Goal: Find specific page/section: Find specific page/section

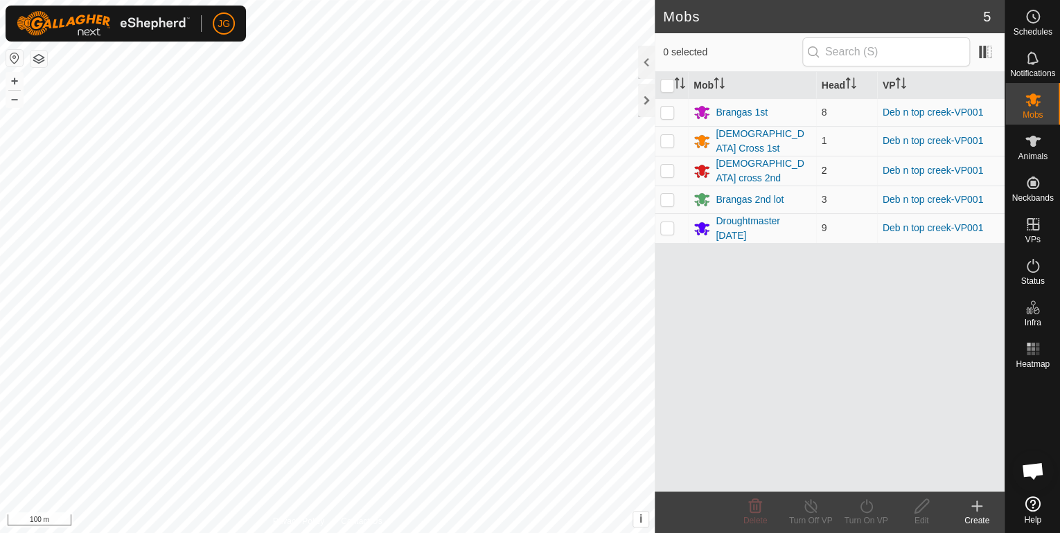
click at [666, 168] on p-checkbox at bounding box center [667, 170] width 14 height 11
click at [666, 169] on p-checkbox at bounding box center [667, 170] width 14 height 11
checkbox input "false"
click at [744, 167] on div "[DEMOGRAPHIC_DATA] cross 2nd" at bounding box center [763, 171] width 94 height 29
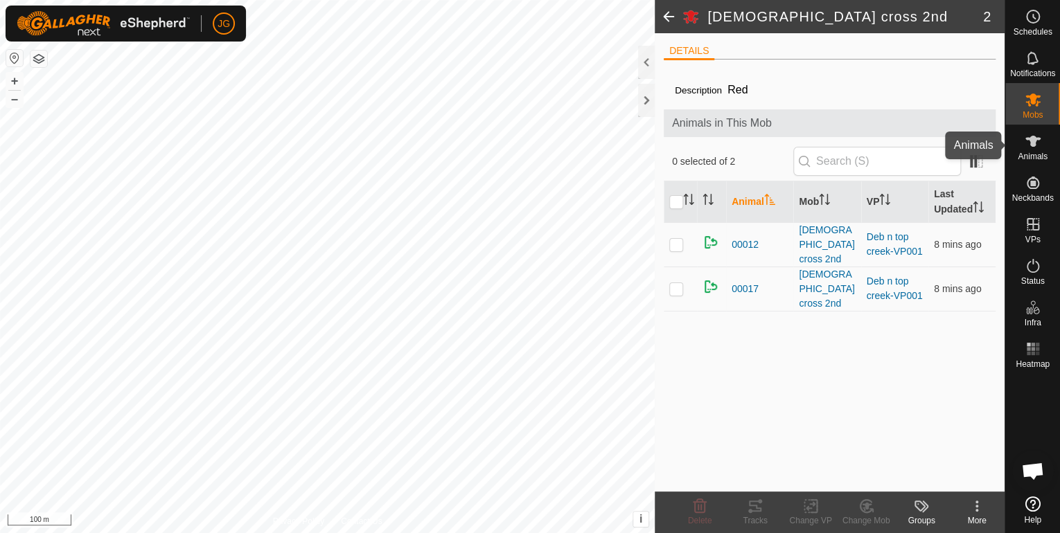
click at [1029, 149] on icon at bounding box center [1033, 141] width 17 height 17
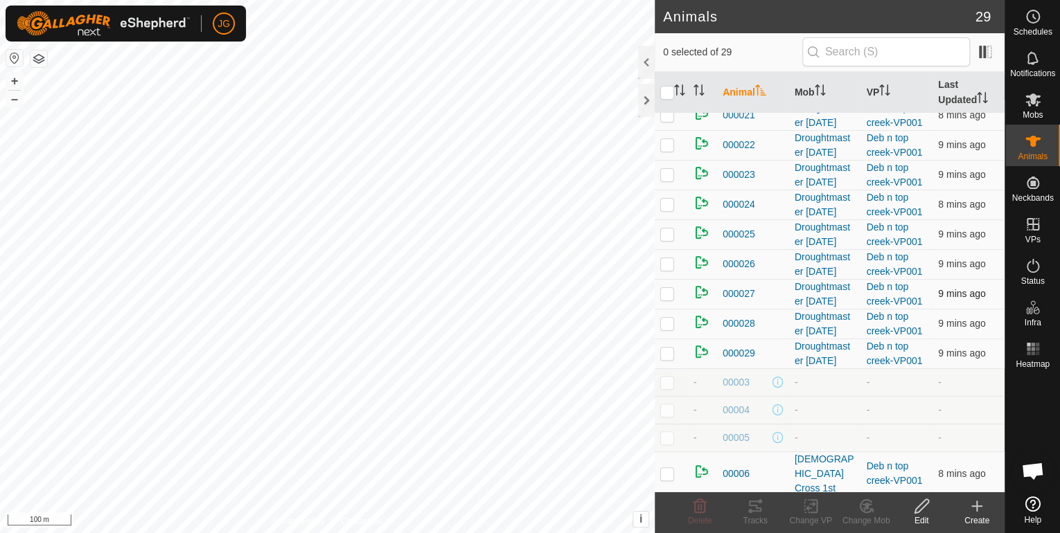
scroll to position [26, 0]
